Goal: Communication & Community: Participate in discussion

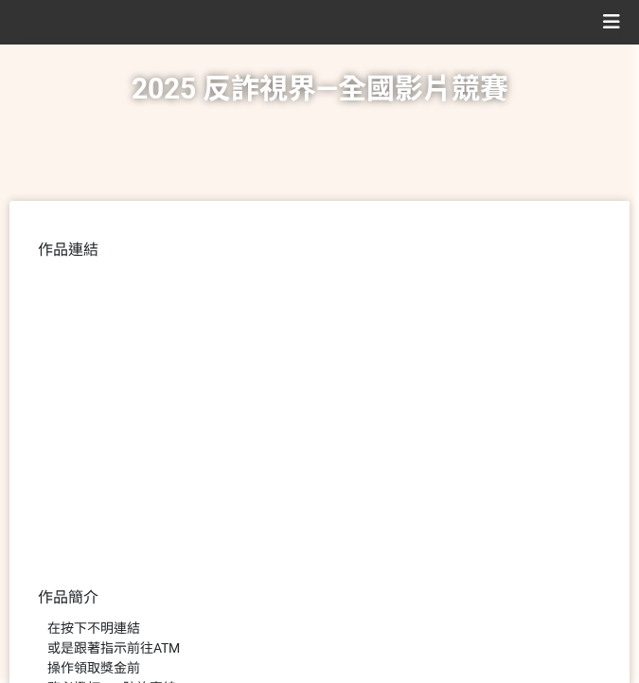
click at [269, 124] on h1 "2025 反詐視界—全國影片競賽" at bounding box center [320, 89] width 377 height 91
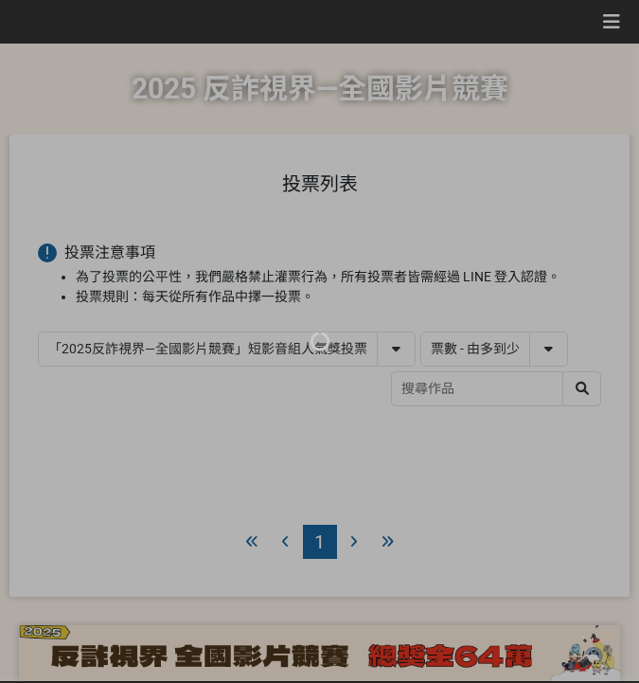
select select "vote"
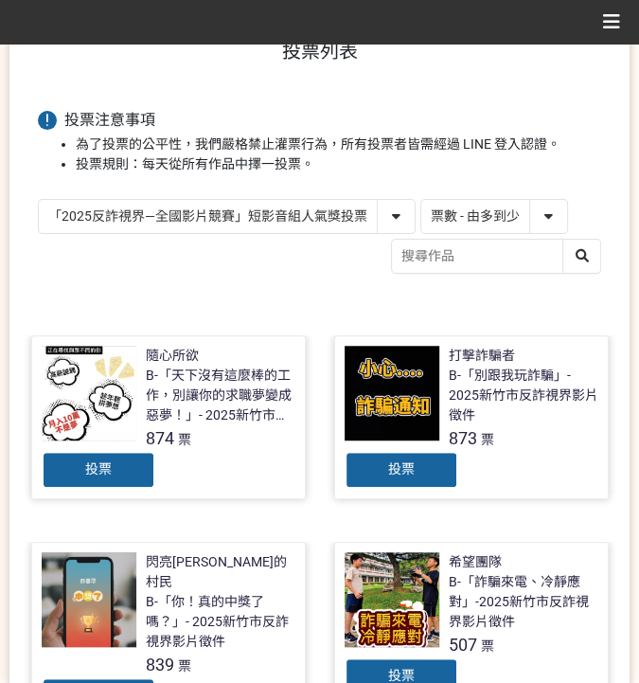
scroll to position [236, 0]
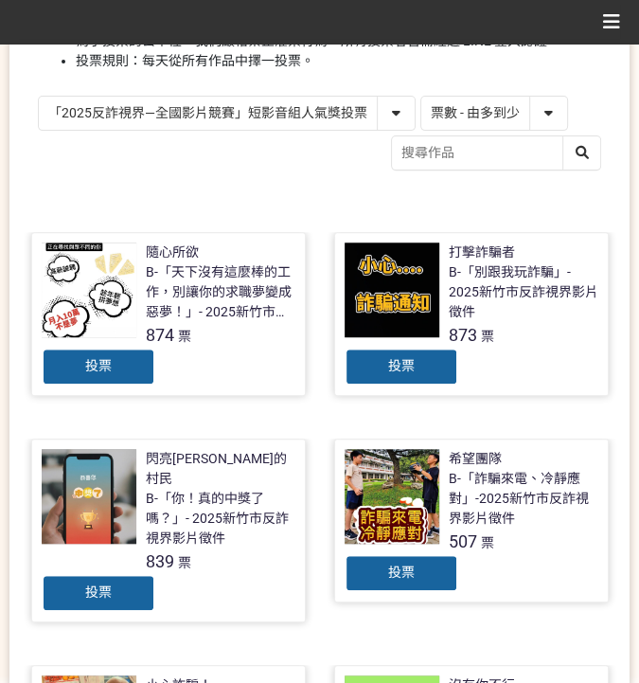
click at [131, 368] on div "投票" at bounding box center [99, 367] width 114 height 38
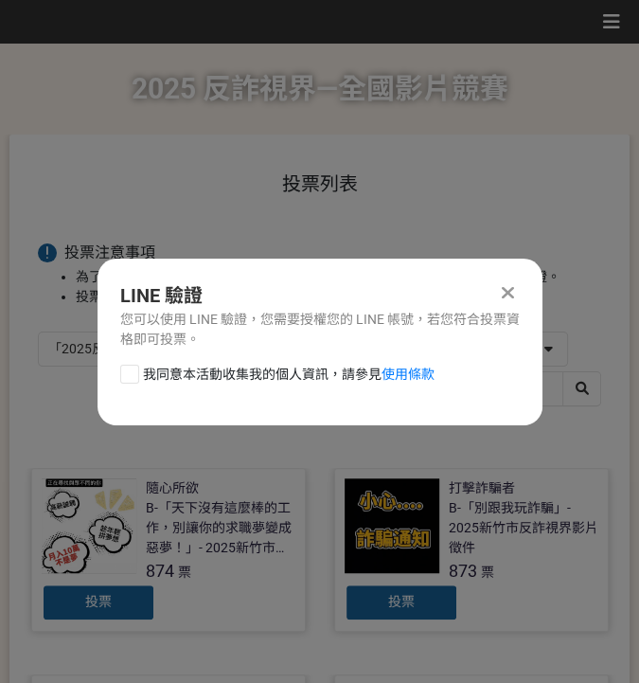
click at [267, 372] on span "我同意本活動收集我的個人資訊，請參見 使用條款" at bounding box center [289, 375] width 292 height 20
click at [134, 372] on input "我同意本活動收集我的個人資訊，請參見 使用條款" at bounding box center [127, 373] width 12 height 12
checkbox input "false"
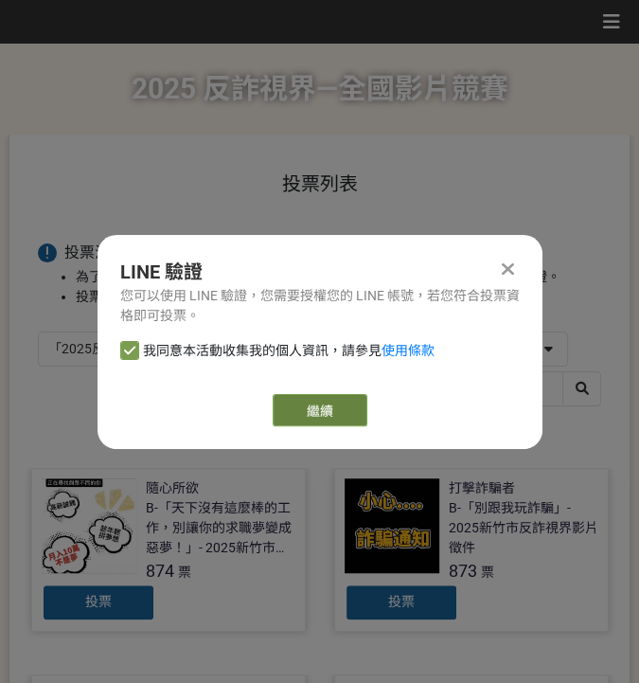
click at [345, 411] on link "繼續" at bounding box center [320, 410] width 95 height 32
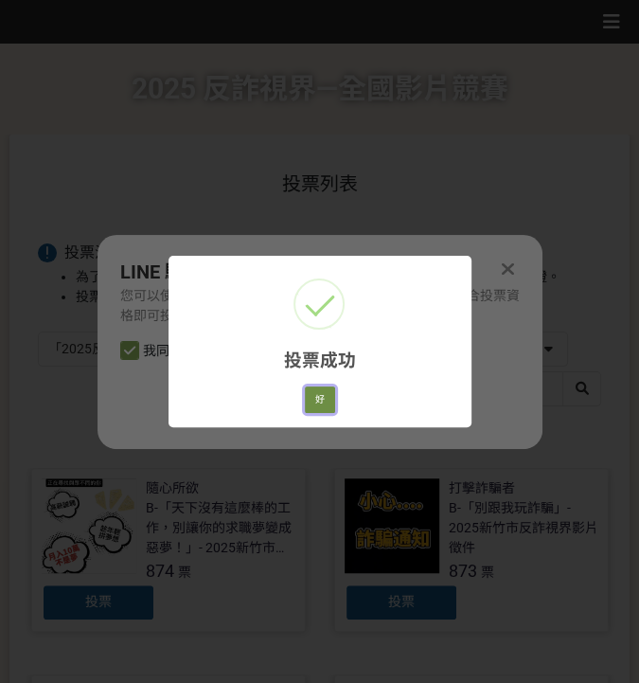
click at [312, 391] on button "好" at bounding box center [320, 399] width 30 height 27
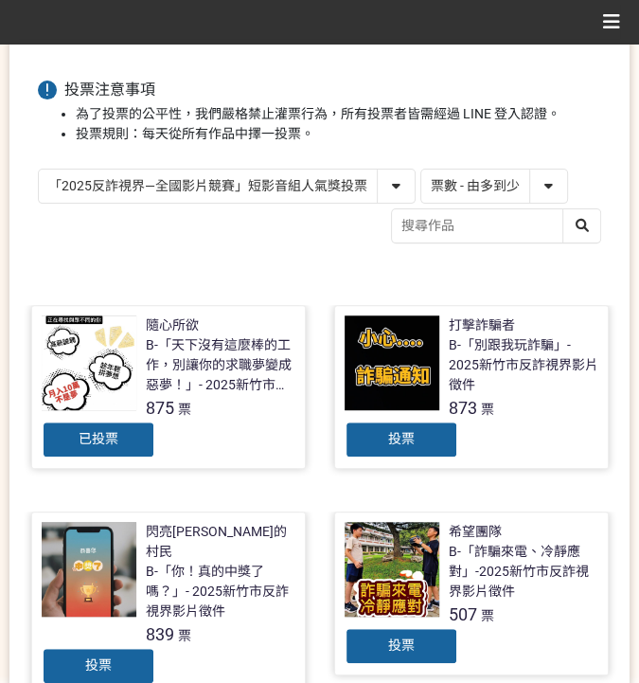
scroll to position [141, 0]
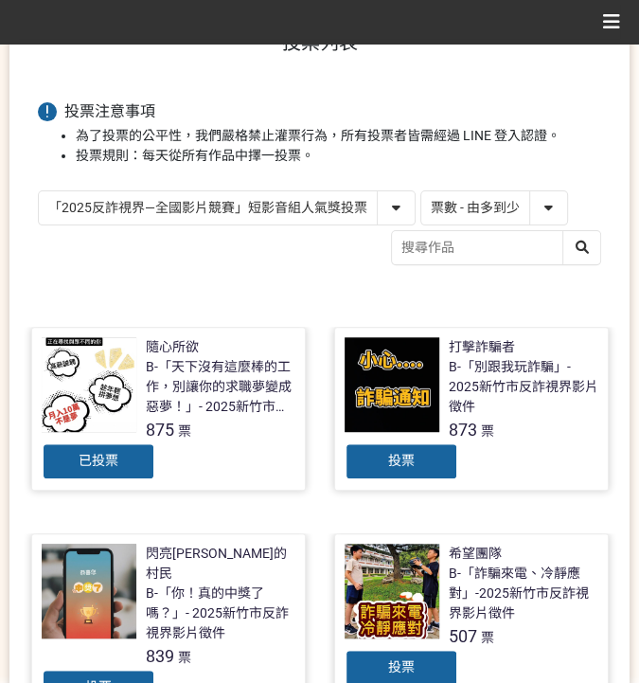
click at [348, 201] on select "「2025反詐視界—全國影片競賽」短影音組人氣獎投票 「2025反詐視界—全國影片競賽」短片組人氣獎投票" at bounding box center [227, 207] width 376 height 33
select select "13146"
click at [39, 191] on select "「2025反詐視界—全國影片競賽」短影音組人氣獎投票 「2025反詐視界—全國影片競賽」短片組人氣獎投票" at bounding box center [227, 207] width 376 height 33
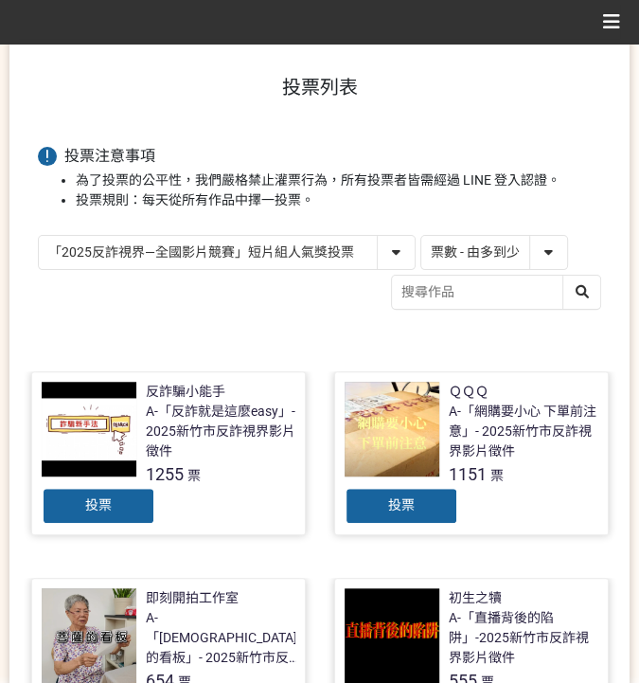
scroll to position [252, 0]
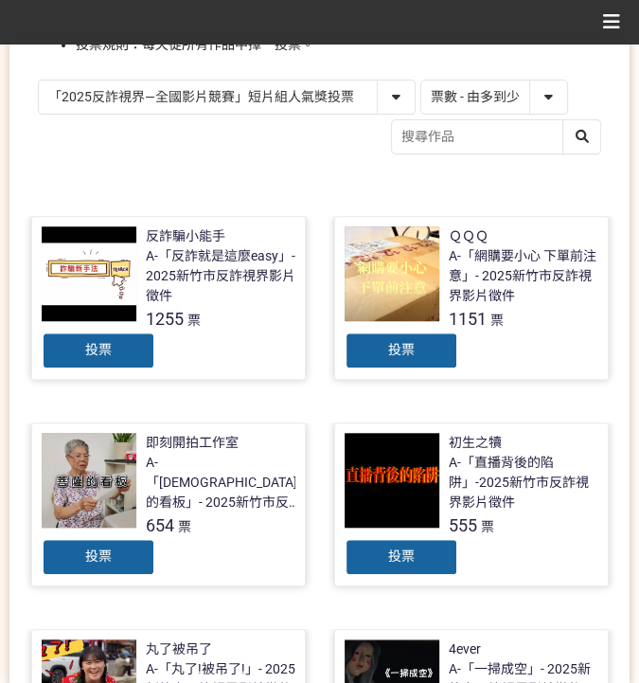
click at [402, 342] on span "投票" at bounding box center [401, 349] width 27 height 15
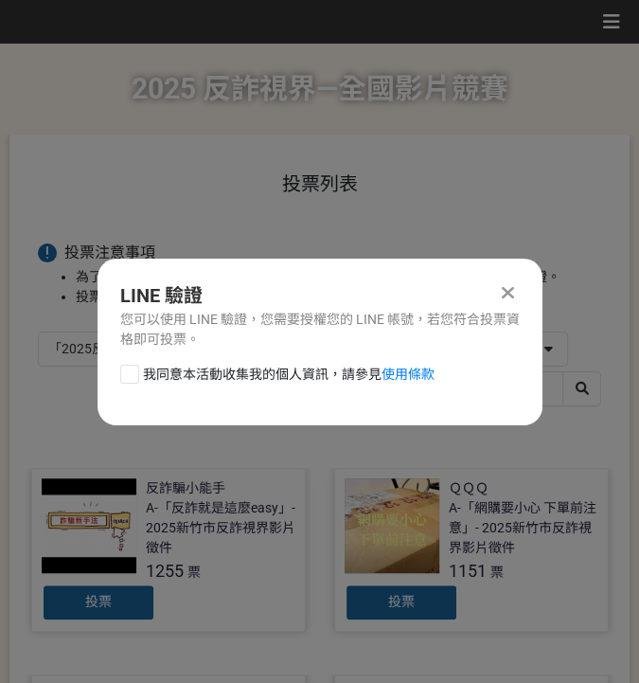
scroll to position [0, 0]
click at [282, 373] on span "我同意本活動收集我的個人資訊，請參見 使用條款" at bounding box center [289, 375] width 292 height 20
click at [134, 373] on input "我同意本活動收集我的個人資訊，請參見 使用條款" at bounding box center [127, 373] width 12 height 12
checkbox input "false"
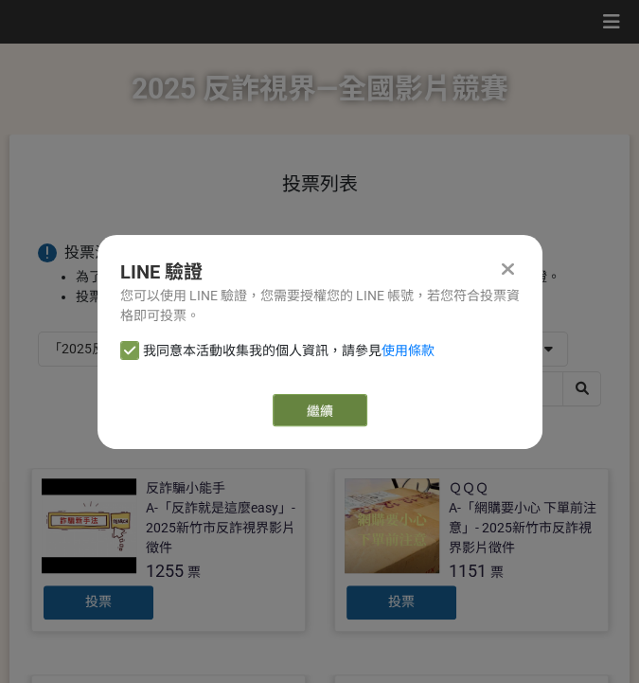
click at [364, 401] on link "繼續" at bounding box center [320, 410] width 95 height 32
